Goal: Task Accomplishment & Management: Manage account settings

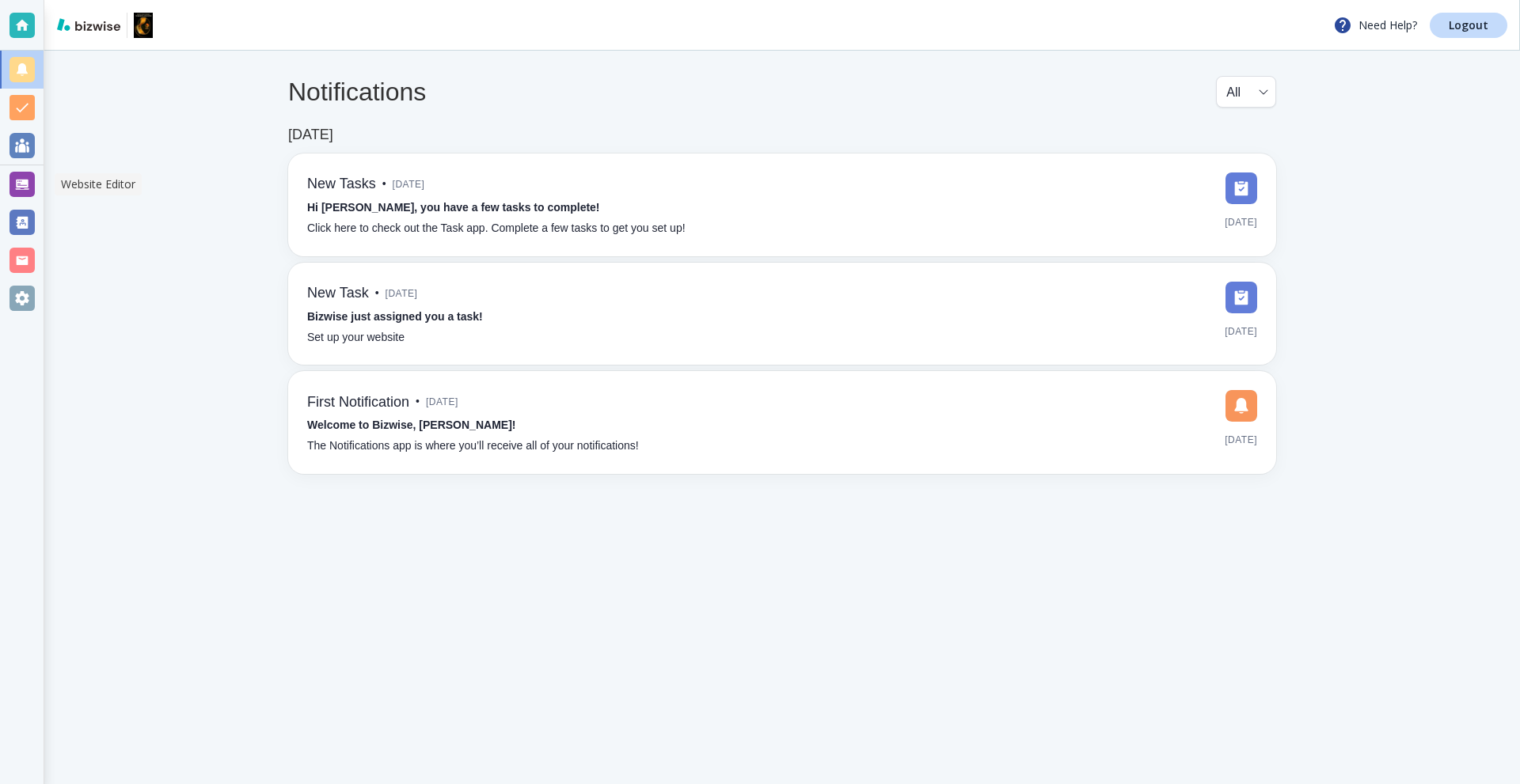
drag, startPoint x: 29, startPoint y: 181, endPoint x: 43, endPoint y: 181, distance: 14.0
click at [29, 181] on div at bounding box center [22, 184] width 25 height 25
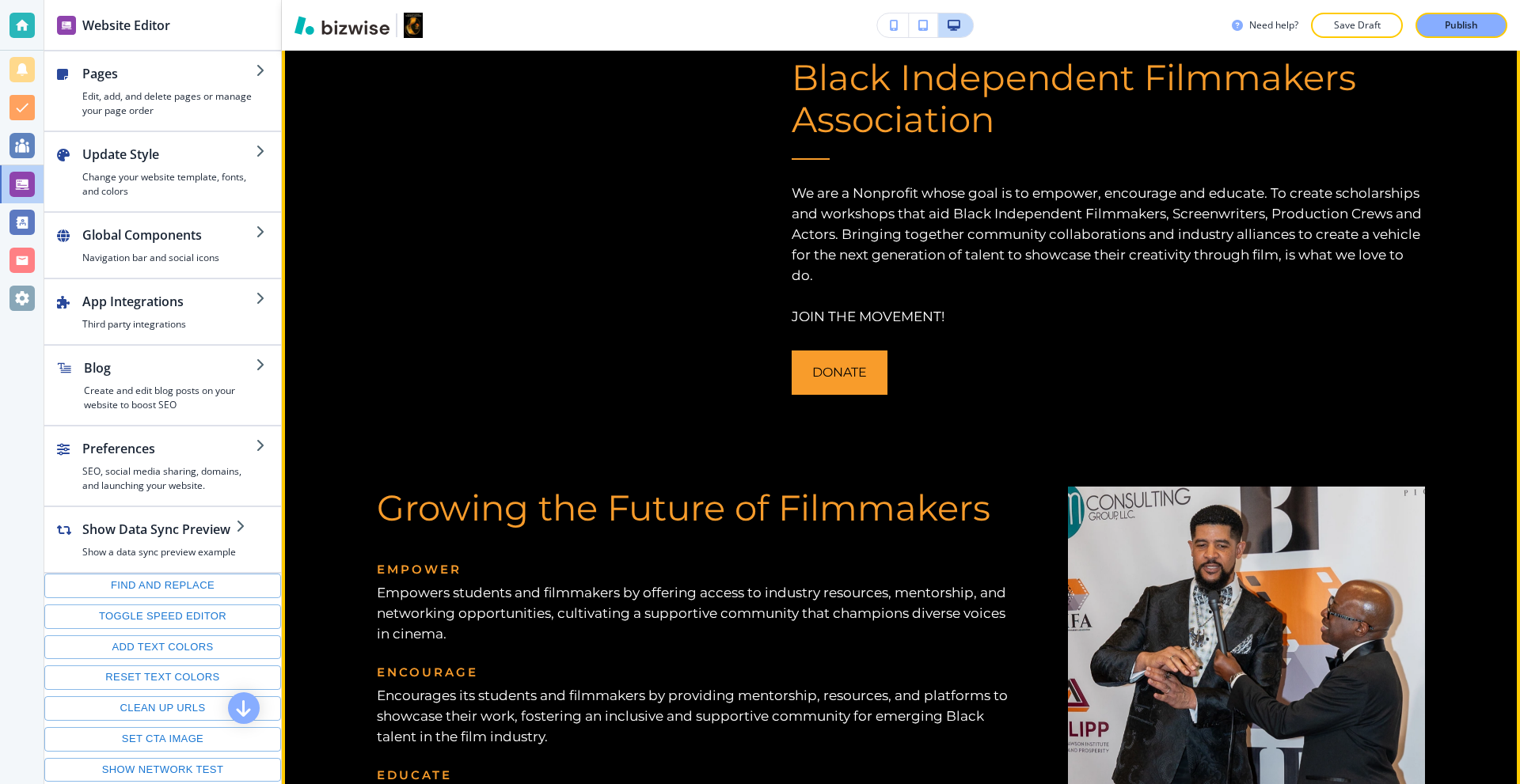
scroll to position [791, 0]
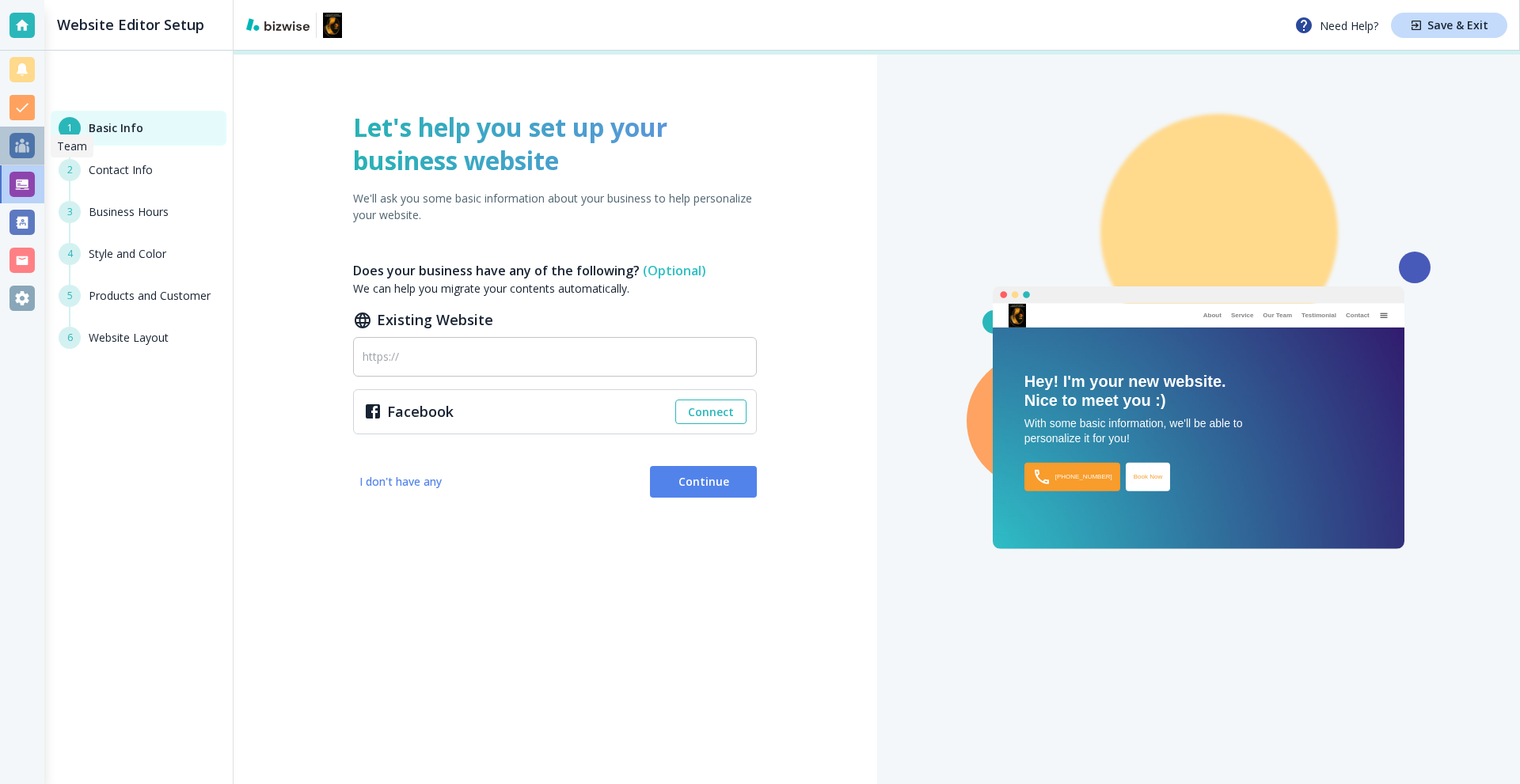
click at [18, 150] on div at bounding box center [22, 146] width 25 height 25
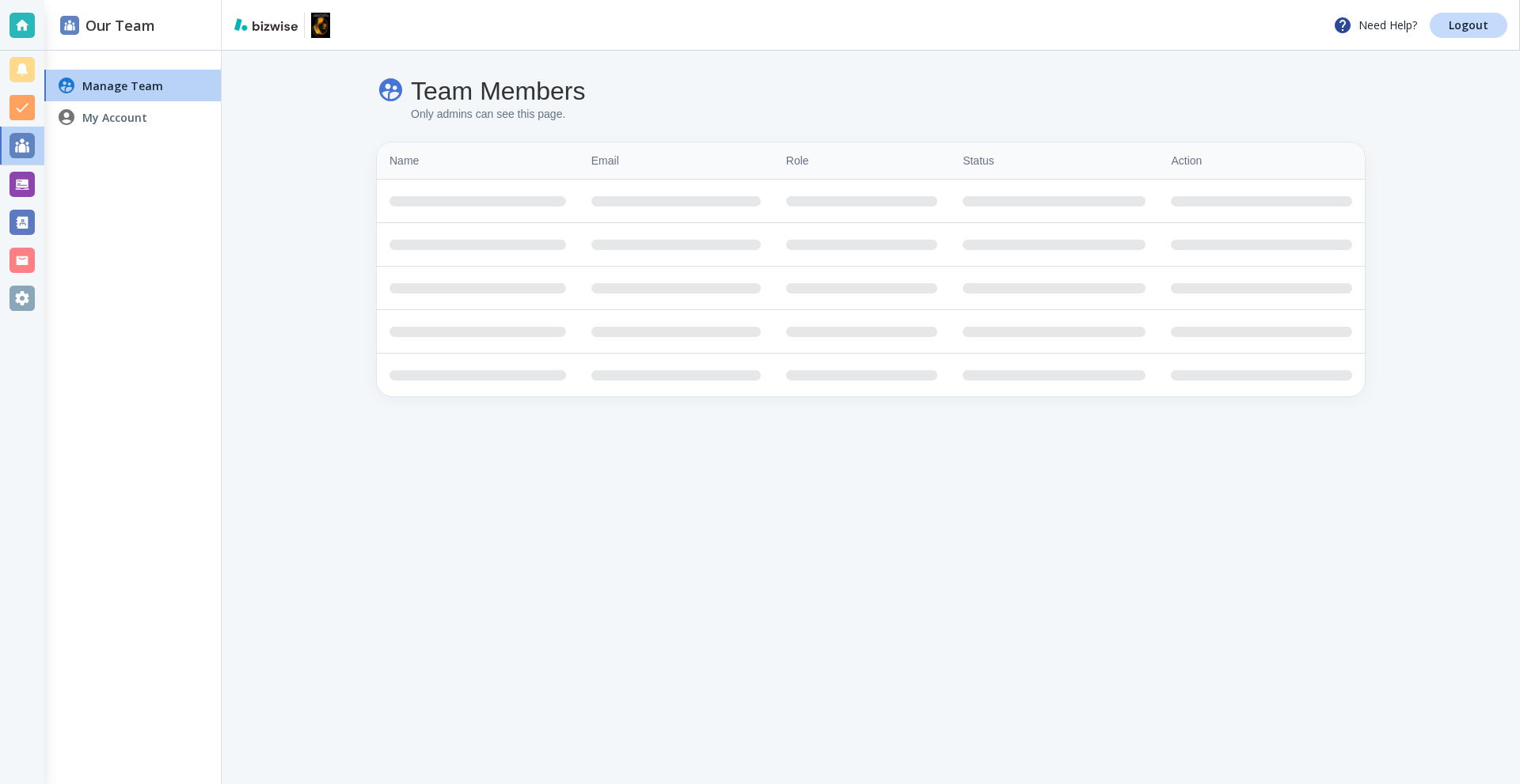
click at [17, 193] on div at bounding box center [22, 184] width 25 height 25
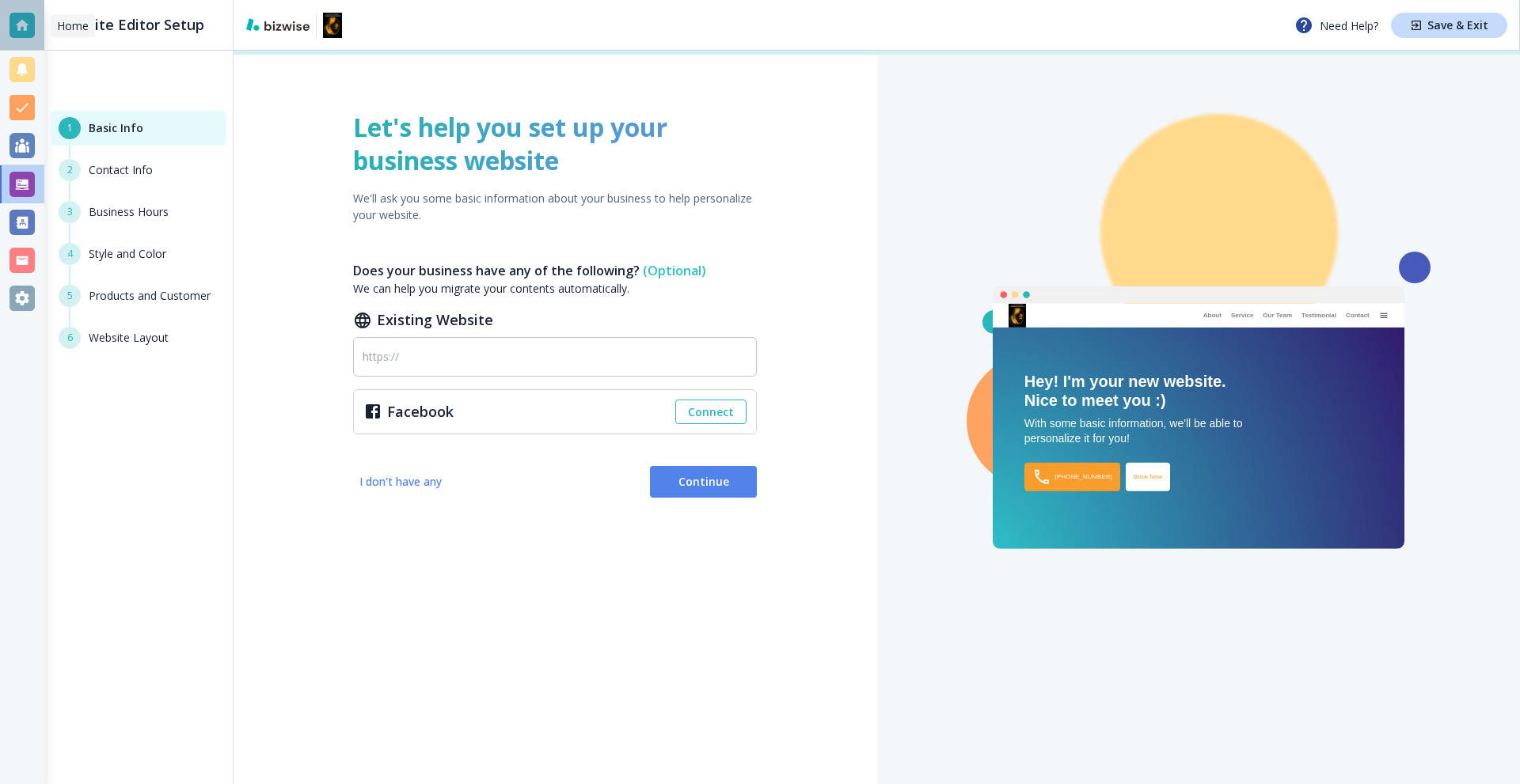
click at [29, 25] on div at bounding box center [22, 25] width 25 height 25
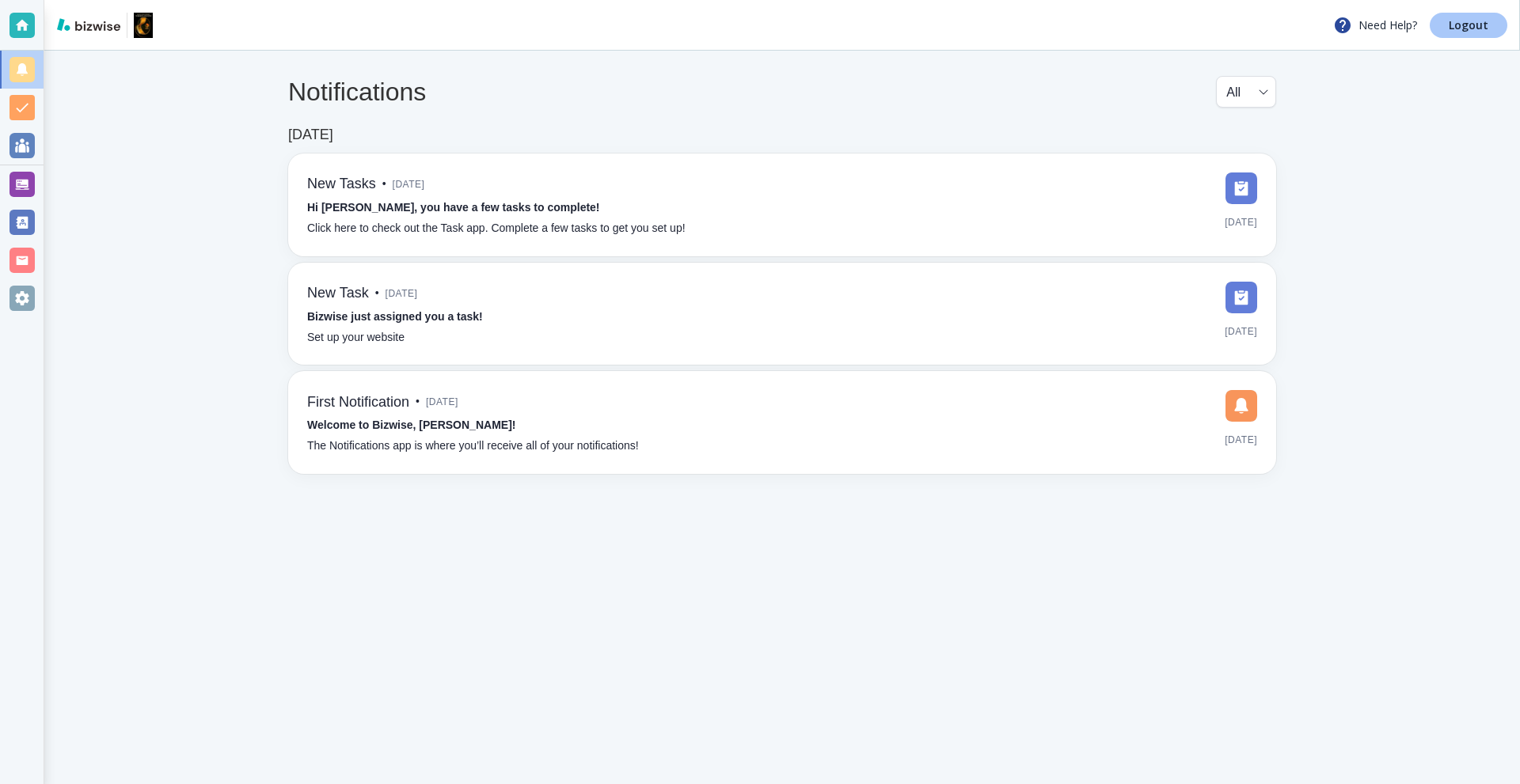
click at [1455, 29] on p "Logout" at bounding box center [1468, 25] width 39 height 11
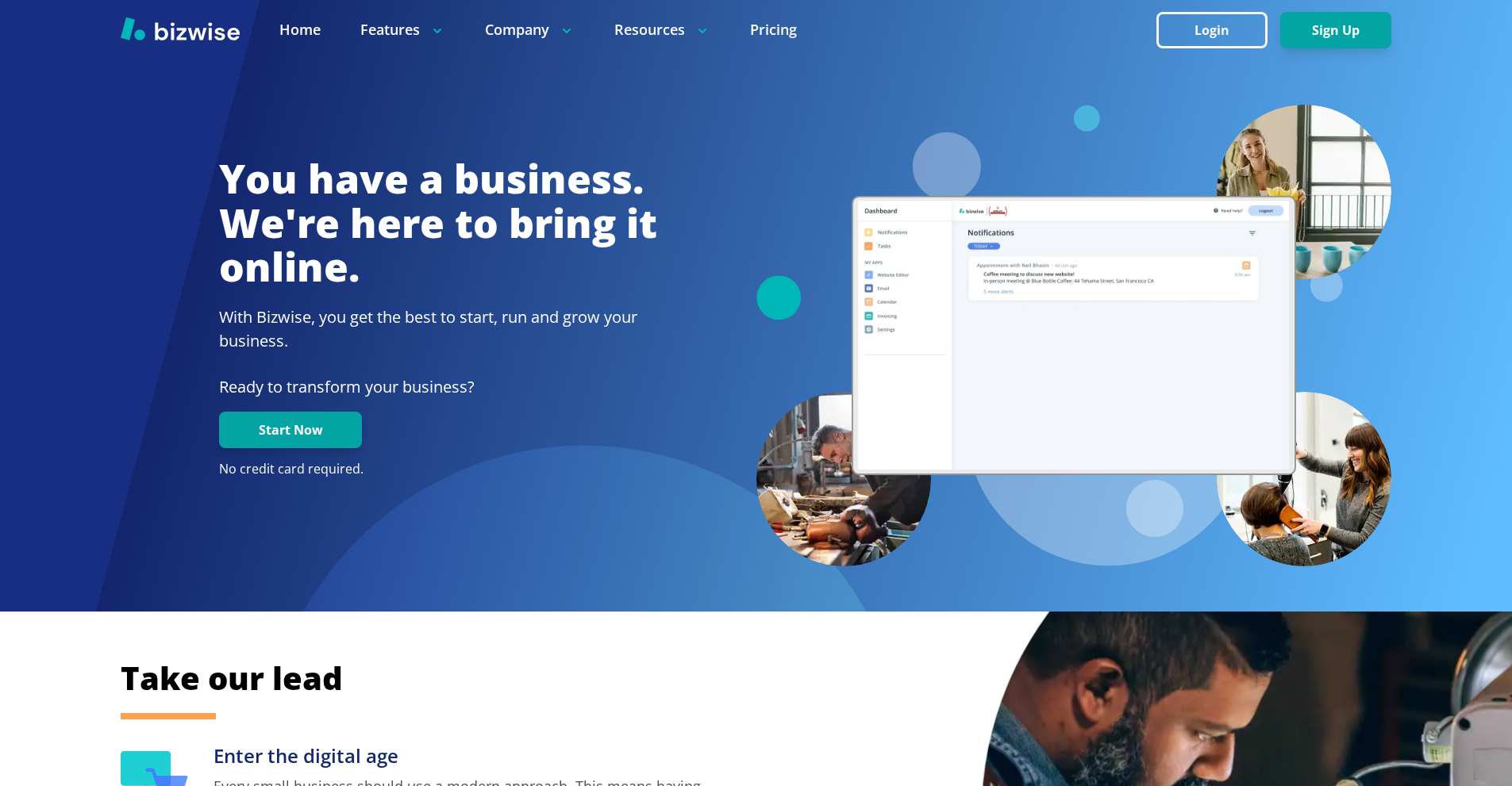
click at [1202, 37] on button "Login" at bounding box center [1212, 30] width 112 height 37
